Goal: Information Seeking & Learning: Learn about a topic

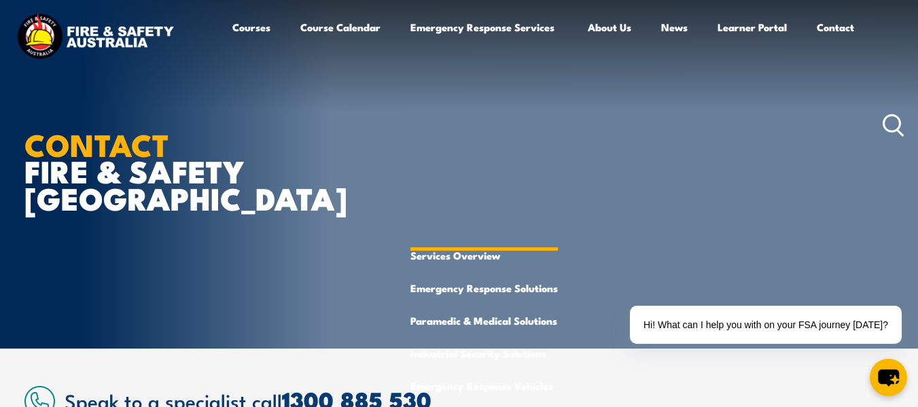
click at [472, 25] on link "Emergency Response Services" at bounding box center [483, 125] width 147 height 228
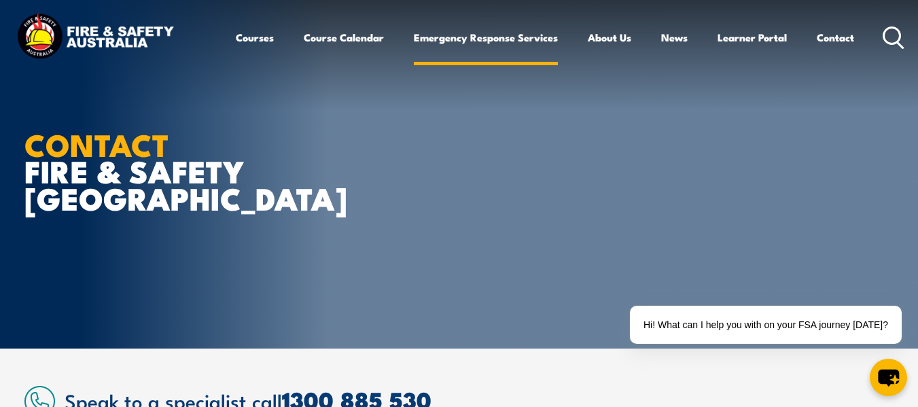
click at [526, 37] on link "Emergency Response Services" at bounding box center [486, 37] width 144 height 33
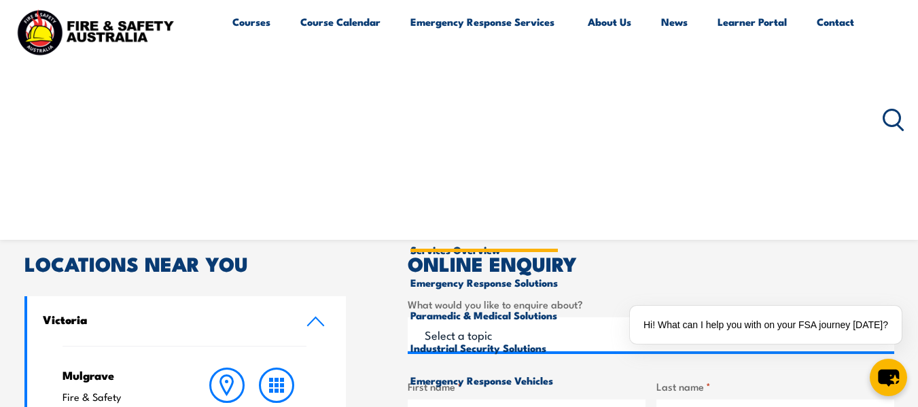
scroll to position [204, 0]
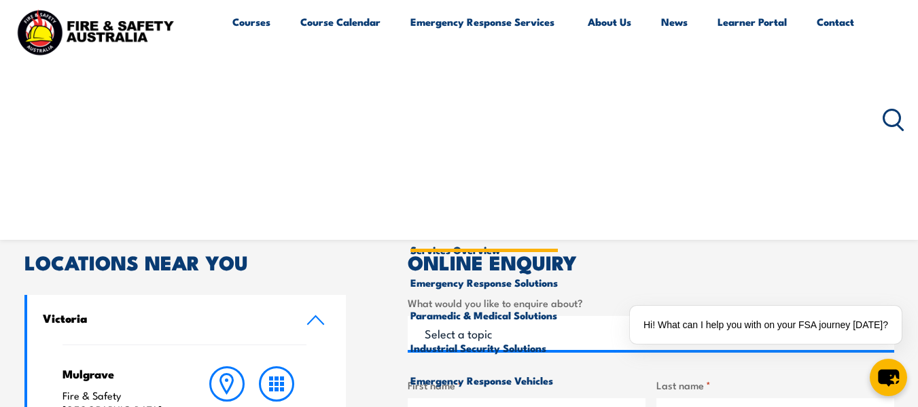
click at [493, 21] on link "Emergency Response Services" at bounding box center [483, 119] width 147 height 228
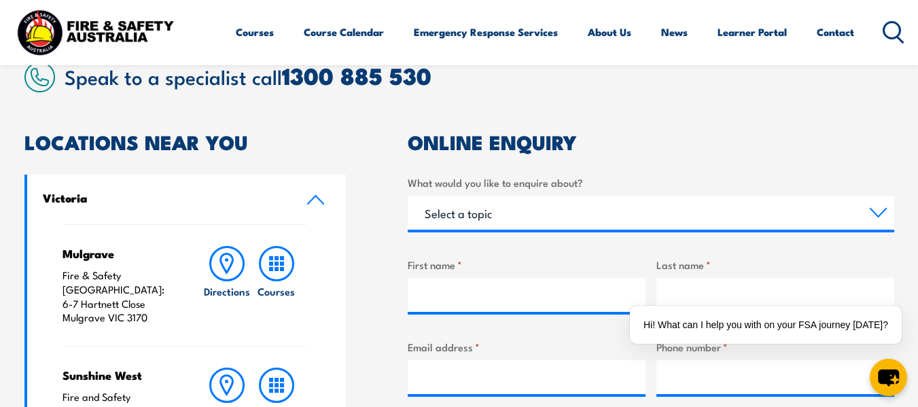
scroll to position [68, 0]
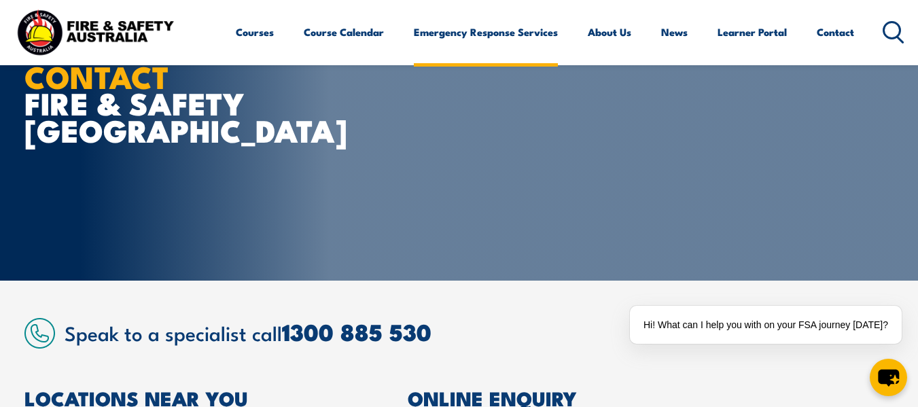
click at [484, 33] on link "Emergency Response Services" at bounding box center [486, 32] width 144 height 33
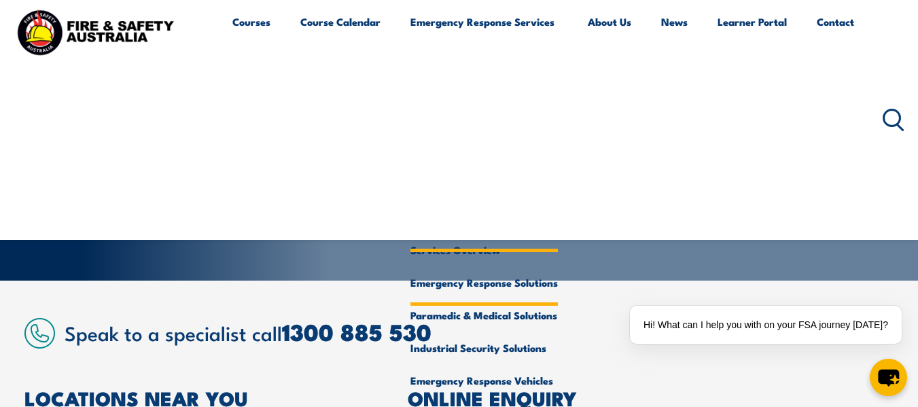
click at [461, 284] on link "Emergency Response Solutions" at bounding box center [483, 282] width 147 height 33
